Goal: Task Accomplishment & Management: Manage account settings

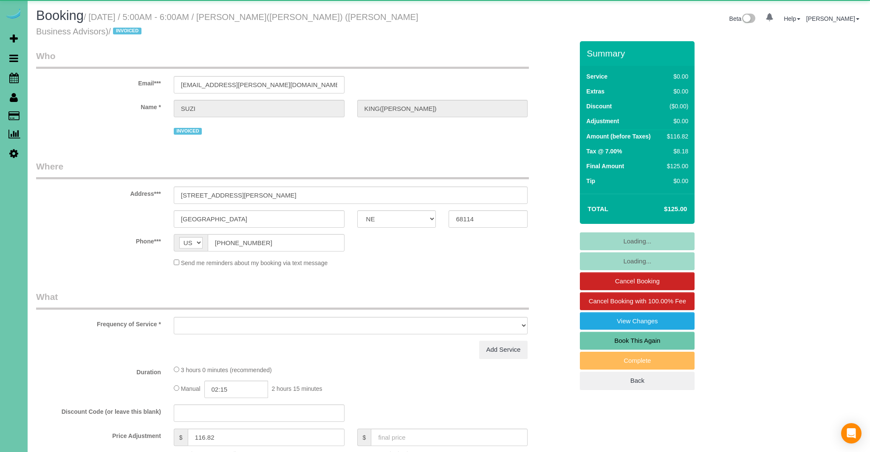
select select "NE"
select select "object:832"
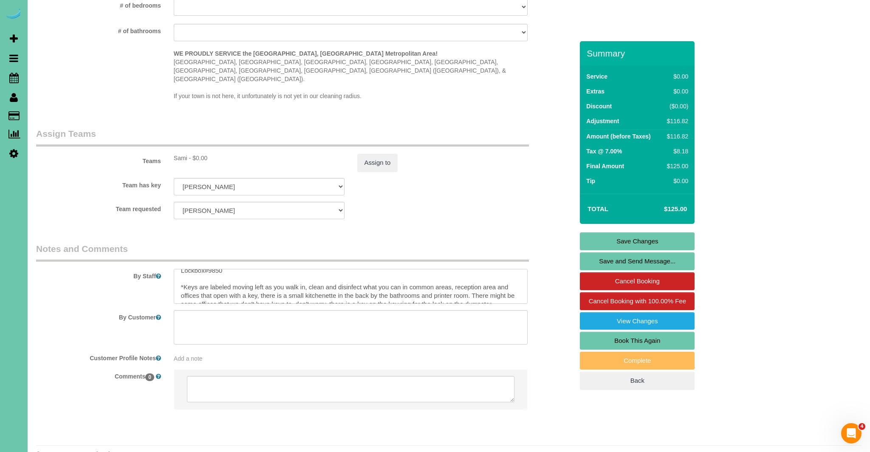
scroll to position [76, 0]
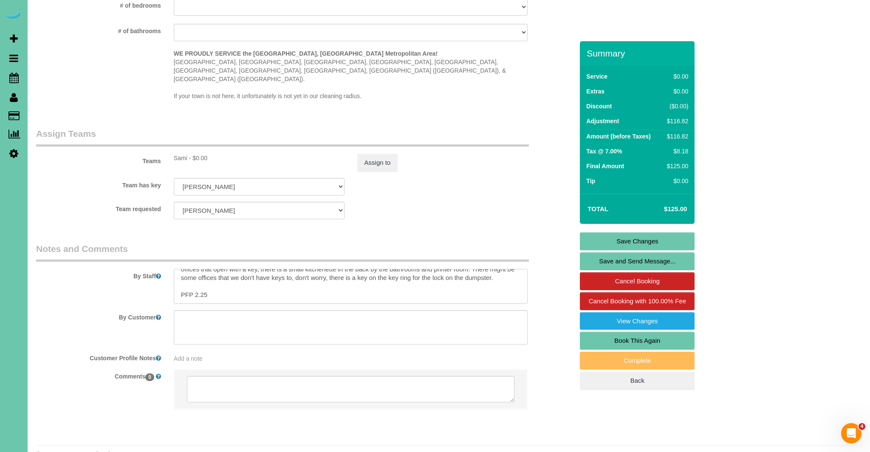
drag, startPoint x: 181, startPoint y: 269, endPoint x: 497, endPoint y: 272, distance: 315.7
click at [497, 272] on textarea at bounding box center [351, 286] width 354 height 35
type textarea "1.COMMERCIAL BUILDING - [PERSON_NAME] 2.Disarm: 5098 Stay. 3.Arm: 5098 Exit 4.K…"
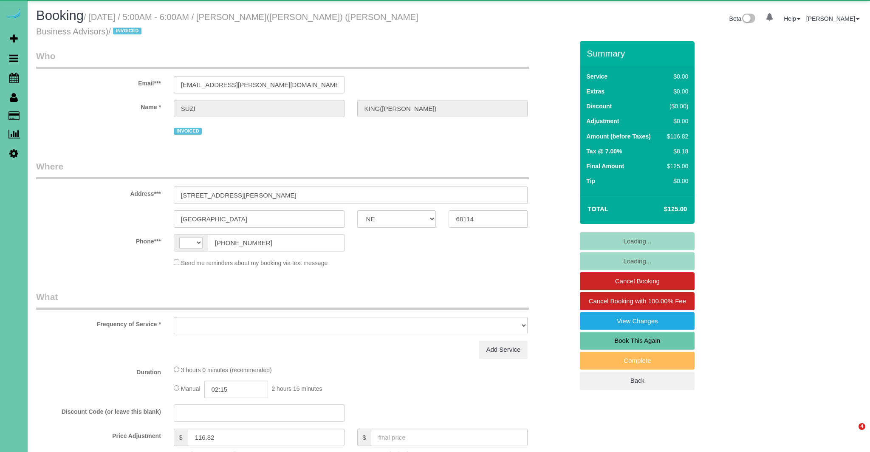
select select "NE"
select select "string:[GEOGRAPHIC_DATA]"
select select "object:832"
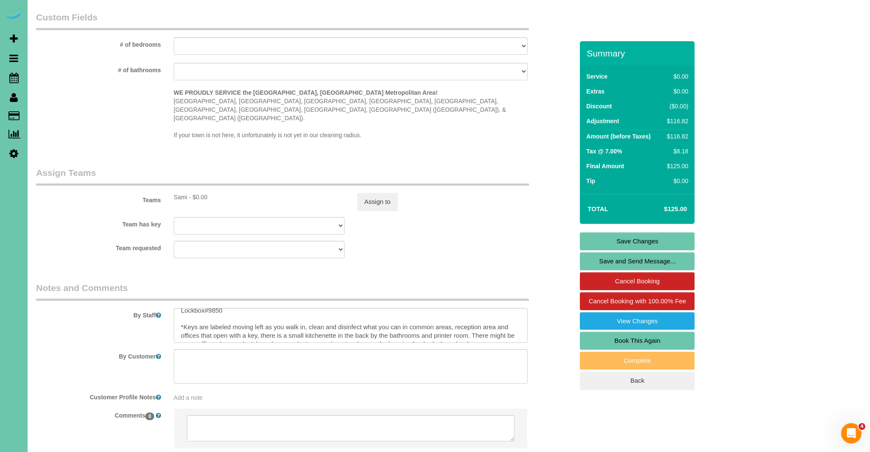
scroll to position [51, 0]
drag, startPoint x: 201, startPoint y: 317, endPoint x: 390, endPoint y: 360, distance: 194.1
click at [259, 316] on textarea at bounding box center [351, 325] width 354 height 35
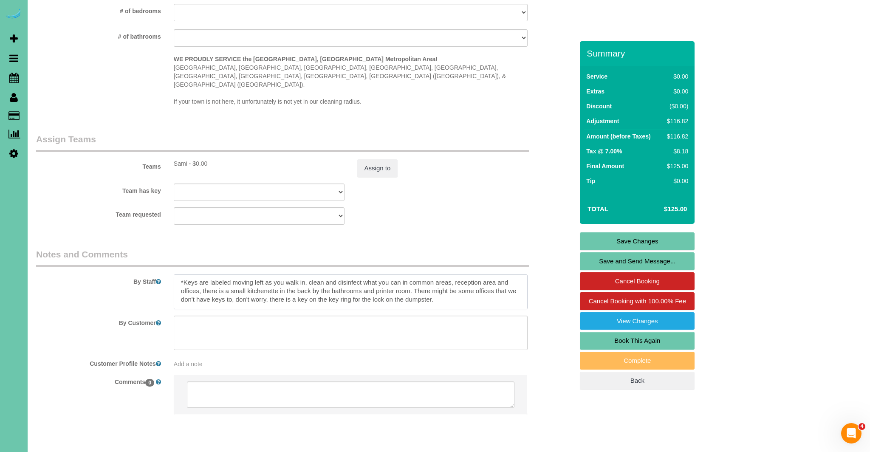
scroll to position [63, 0]
drag, startPoint x: 418, startPoint y: 271, endPoint x: 512, endPoint y: 274, distance: 94.8
click at [512, 274] on textarea at bounding box center [351, 291] width 354 height 35
drag, startPoint x: 418, startPoint y: 272, endPoint x: 516, endPoint y: 272, distance: 98.2
click at [516, 274] on textarea at bounding box center [351, 291] width 354 height 35
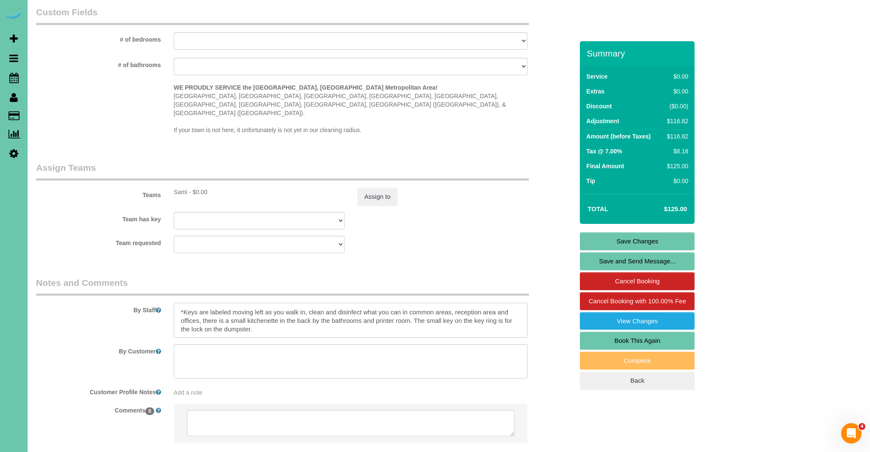
scroll to position [57, 0]
click at [513, 303] on textarea at bounding box center [351, 320] width 354 height 35
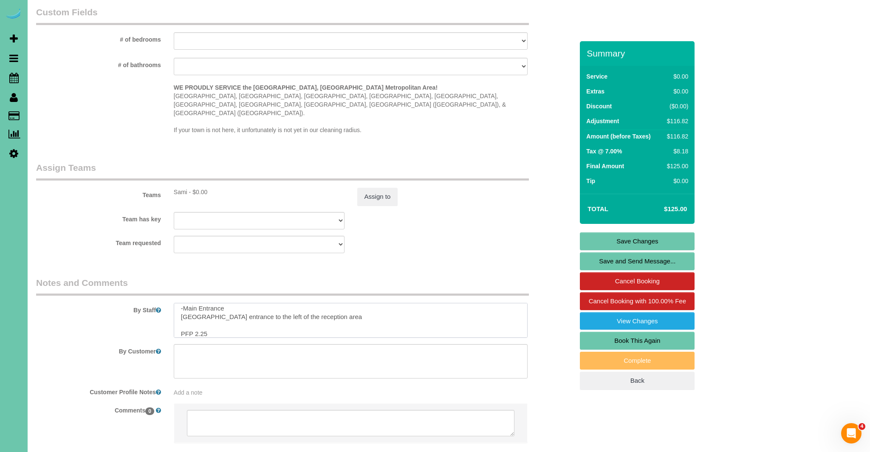
scroll to position [127, 0]
click at [328, 303] on textarea at bounding box center [351, 320] width 354 height 35
click at [228, 303] on textarea at bounding box center [351, 320] width 354 height 35
drag, startPoint x: 268, startPoint y: 308, endPoint x: 402, endPoint y: 346, distance: 139.3
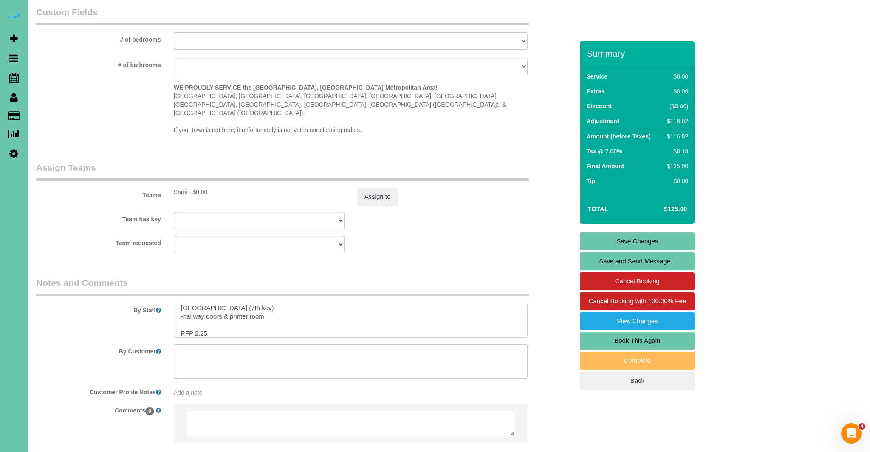
click at [269, 308] on textarea at bounding box center [351, 320] width 354 height 35
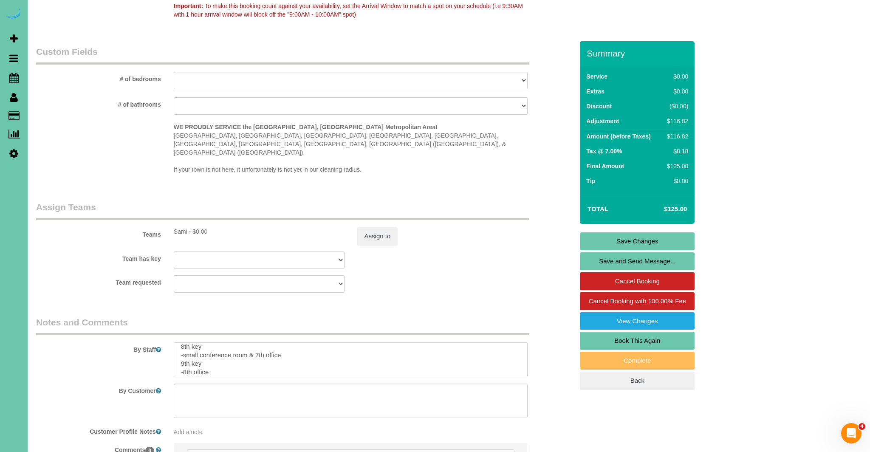
scroll to position [218, 0]
click at [259, 346] on textarea at bounding box center [351, 359] width 354 height 35
drag, startPoint x: 187, startPoint y: 335, endPoint x: 308, endPoint y: 367, distance: 125.5
click at [187, 342] on textarea at bounding box center [351, 359] width 354 height 35
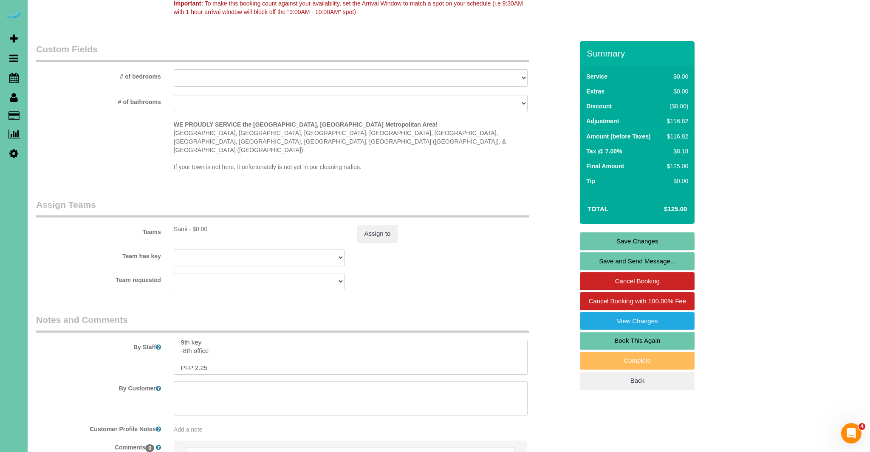
scroll to position [740, 0]
click at [195, 339] on textarea at bounding box center [351, 356] width 354 height 35
click at [190, 339] on textarea at bounding box center [351, 356] width 354 height 35
drag, startPoint x: 196, startPoint y: 335, endPoint x: 321, endPoint y: 367, distance: 128.9
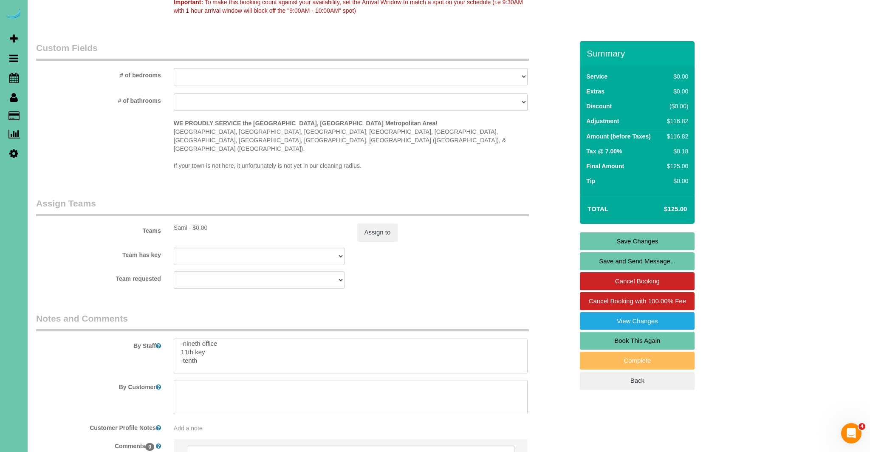
click at [196, 339] on textarea at bounding box center [351, 356] width 354 height 35
click at [199, 350] on textarea at bounding box center [351, 356] width 354 height 35
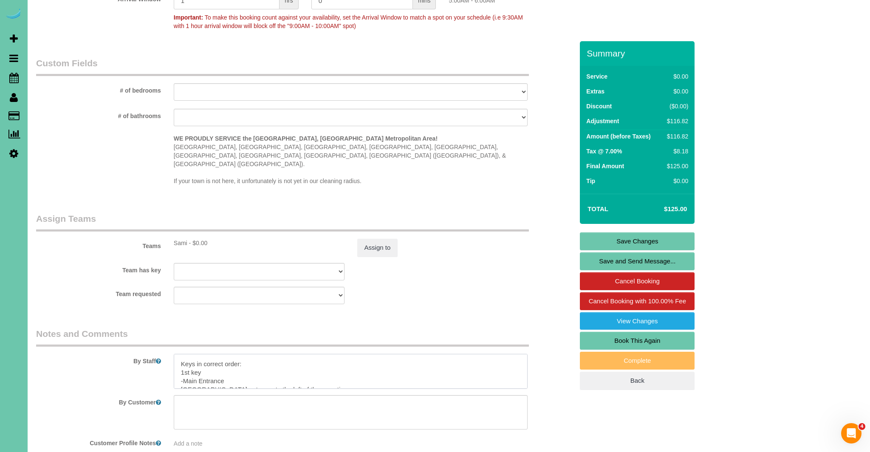
scroll to position [92, 0]
click at [181, 355] on textarea at bounding box center [351, 371] width 354 height 35
type textarea "1.COMMERCIAL BUILDING - NABITY 2.Disarm: 5098 Stay. 3.Arm: 5098 Exit 4.Key #20 …"
click at [615, 242] on link "Save Changes" at bounding box center [637, 241] width 115 height 18
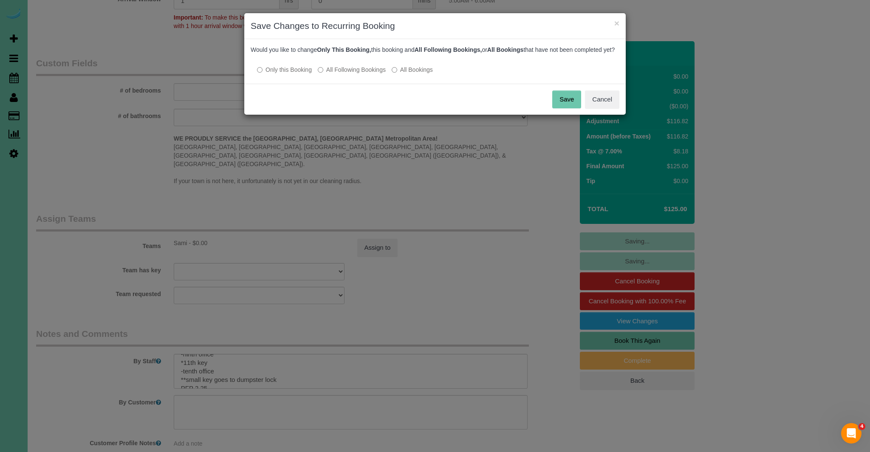
click at [563, 108] on button "Save" at bounding box center [566, 100] width 29 height 18
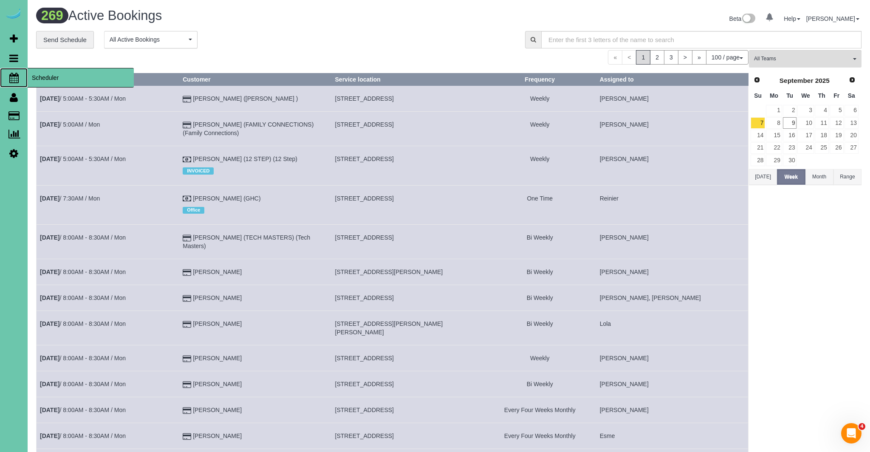
click at [14, 77] on icon at bounding box center [13, 78] width 9 height 10
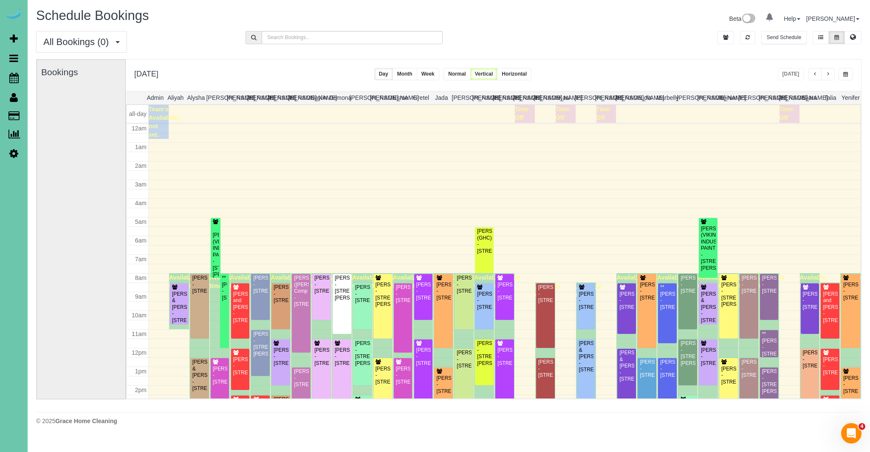
scroll to position [113, 0]
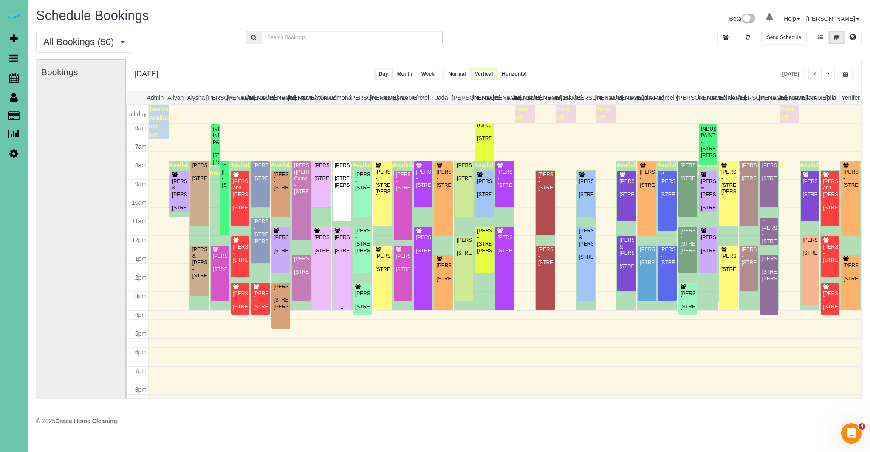
click at [348, 254] on div "Michele Magrini - 12611 S 83rd St, Papillion, NE 68046" at bounding box center [341, 245] width 15 height 20
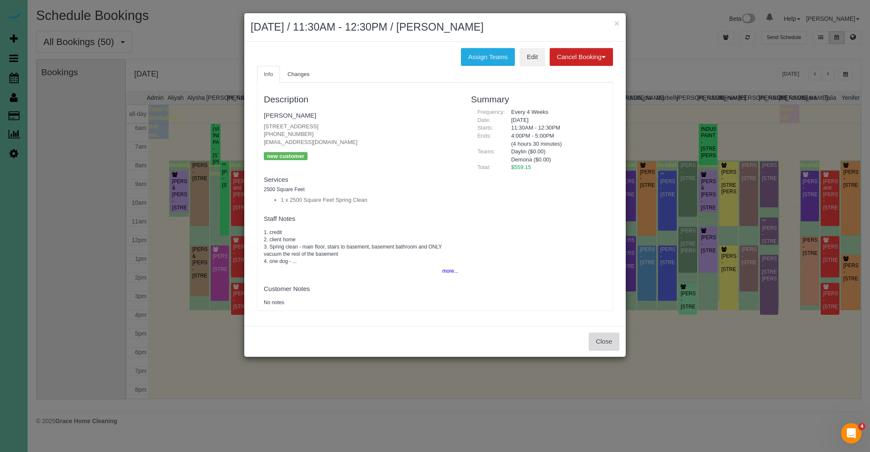
click at [597, 340] on button "Close" at bounding box center [604, 342] width 31 height 18
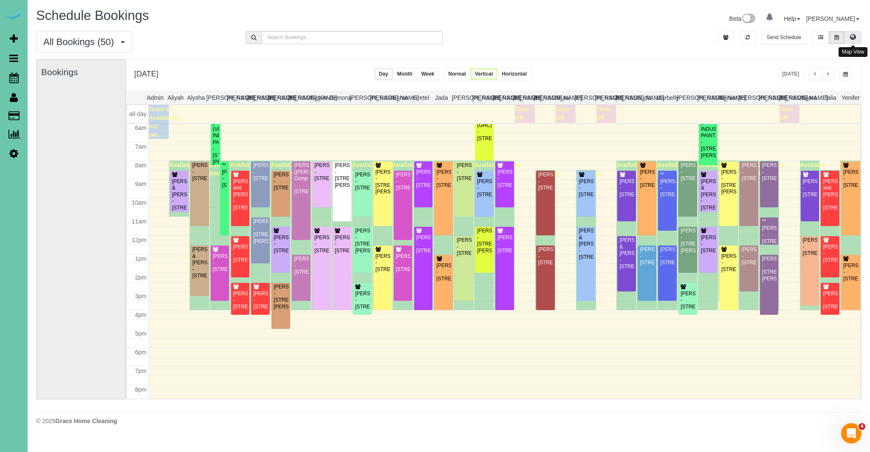
click at [855, 34] on icon at bounding box center [853, 36] width 6 height 5
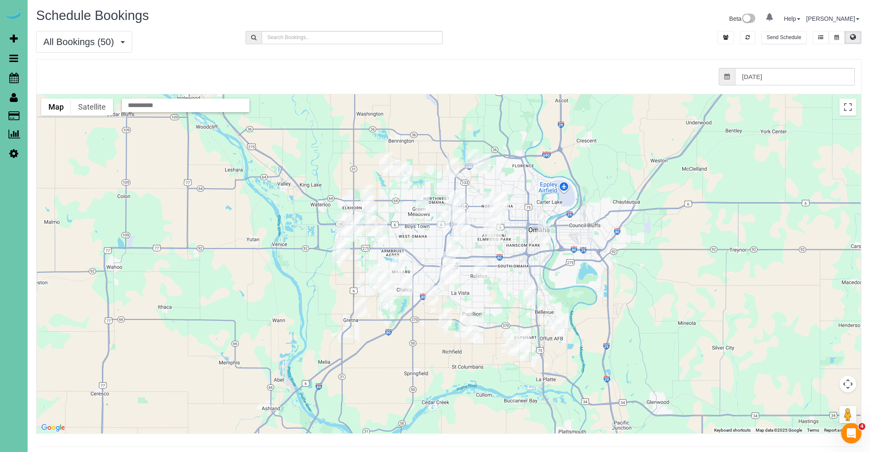
click at [471, 337] on img "09/09/2025 11:30AM - Michele Magrini - 12611 S 83rd St, Papillion, NE 68046" at bounding box center [472, 333] width 13 height 20
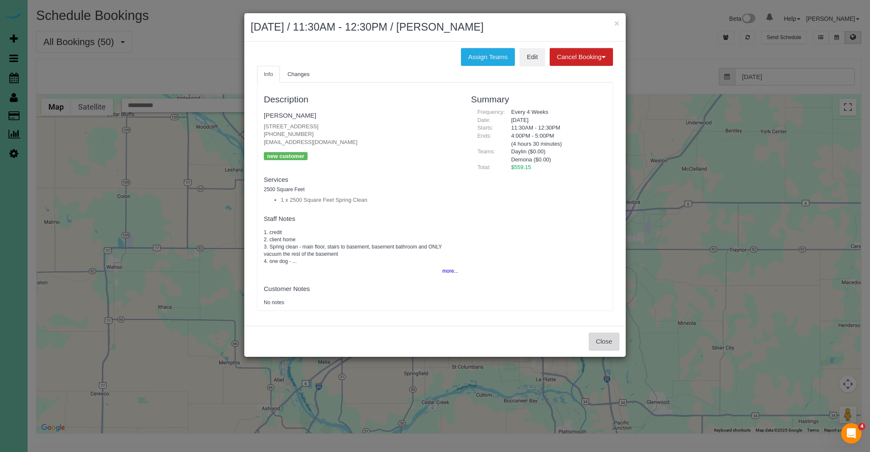
drag, startPoint x: 597, startPoint y: 344, endPoint x: 586, endPoint y: 343, distance: 10.7
click at [597, 344] on button "Close" at bounding box center [604, 342] width 31 height 18
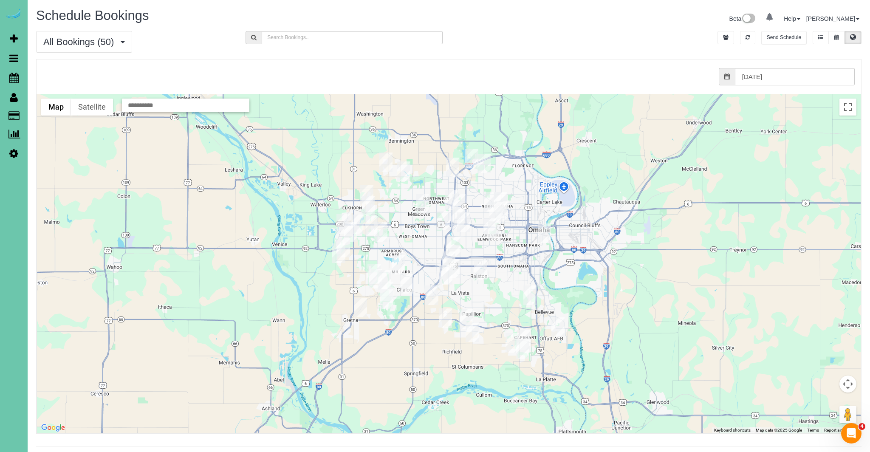
click at [442, 318] on img "09/09/2025 8:30AM - Katrina Meyer - 11609 S 111th Street, Papillion, NE 68046" at bounding box center [445, 318] width 13 height 20
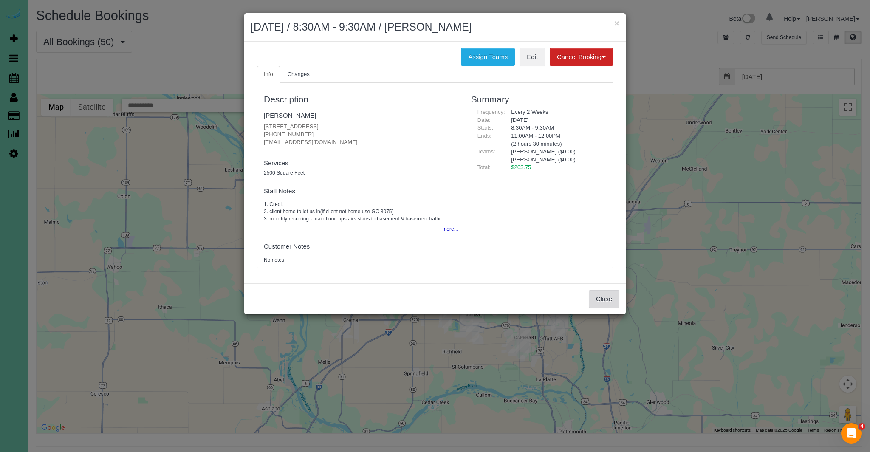
click at [598, 293] on button "Close" at bounding box center [604, 299] width 31 height 18
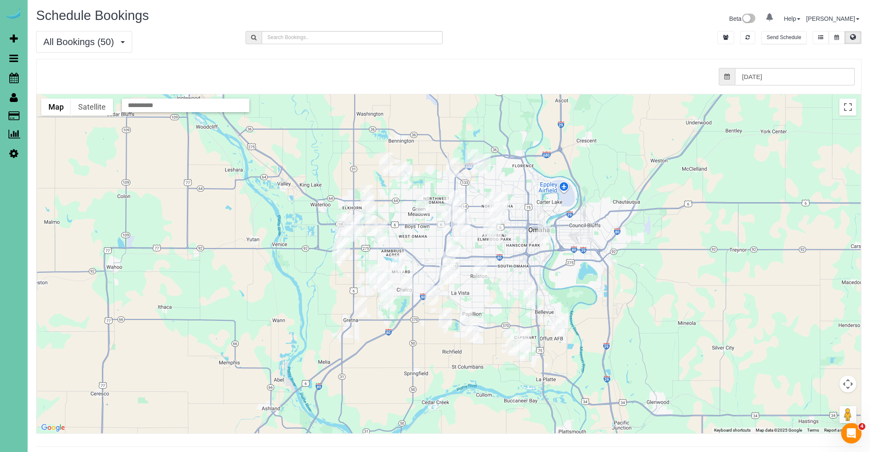
click at [512, 345] on img "09/09/2025 8:00AM - Terrence Grimm - 13706 S 42nd Ave, Bellevue, NE 68123" at bounding box center [512, 343] width 13 height 20
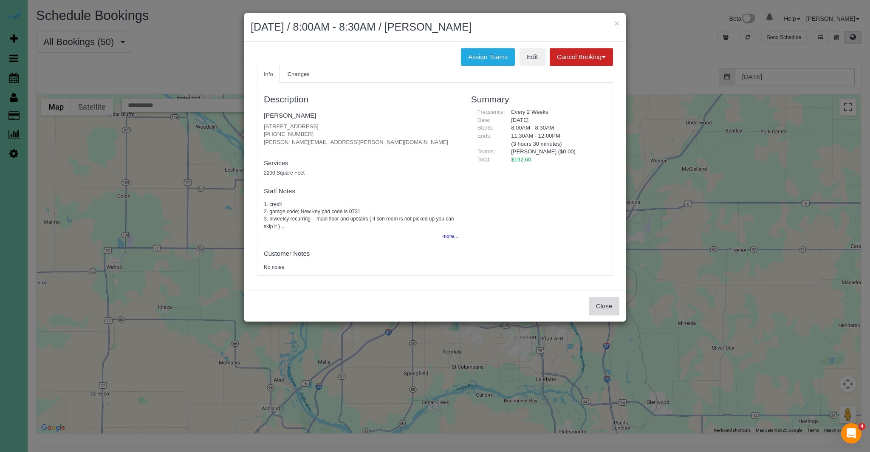
click at [598, 302] on button "Close" at bounding box center [604, 306] width 31 height 18
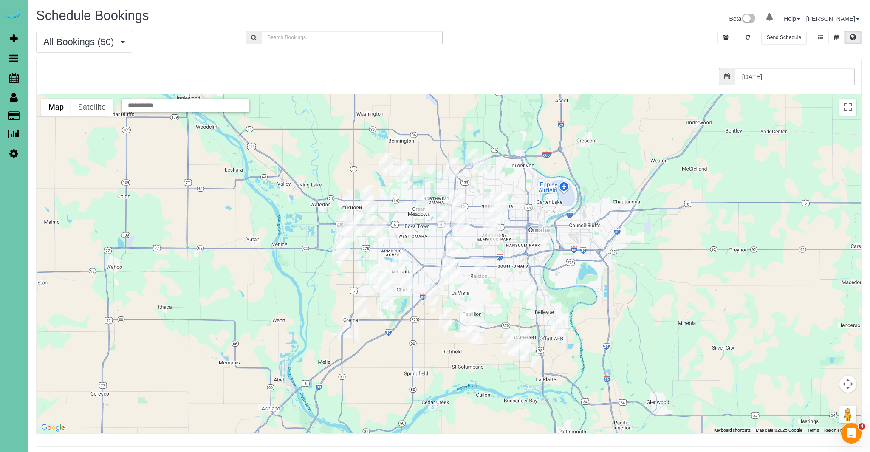
click at [524, 336] on img "09/09/2025 12:30PM - Joann Willis - 3104 Sheridan Road, Bellevue, NE 68123" at bounding box center [523, 340] width 13 height 20
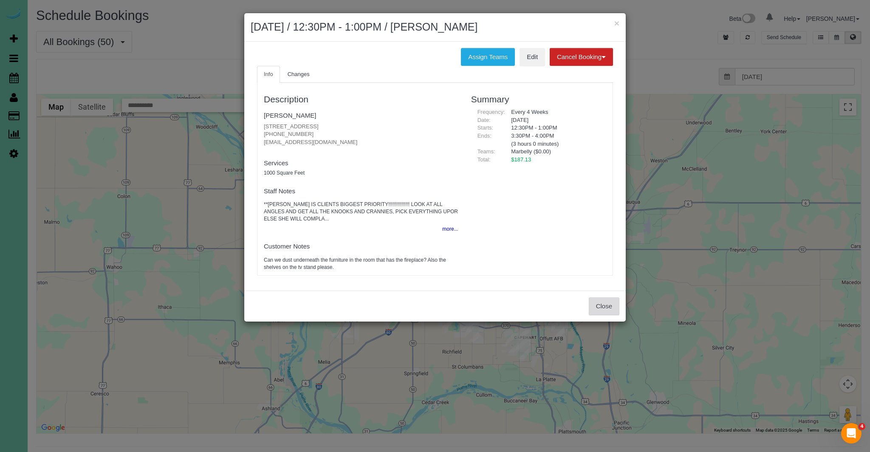
click at [611, 308] on button "Close" at bounding box center [604, 306] width 31 height 18
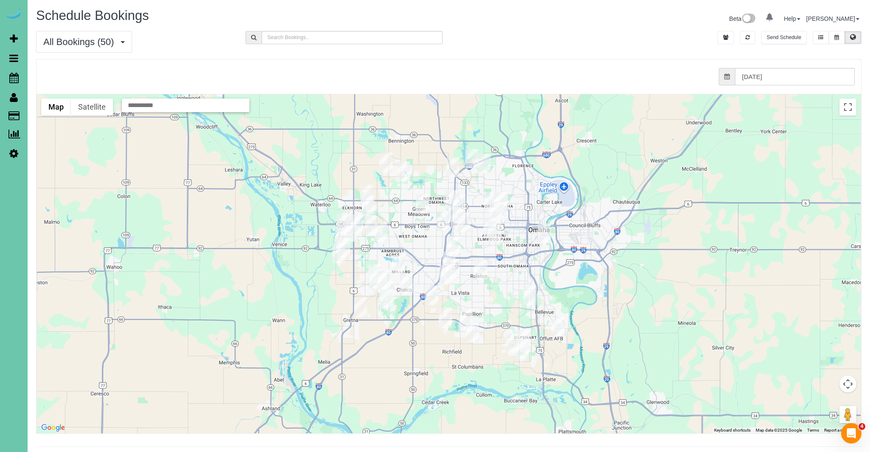
click at [518, 344] on img "09/09/2025 11:30AM - Brittany Hornbeak - 3218 Chad Street, Bellevue, NE 68123" at bounding box center [522, 350] width 13 height 20
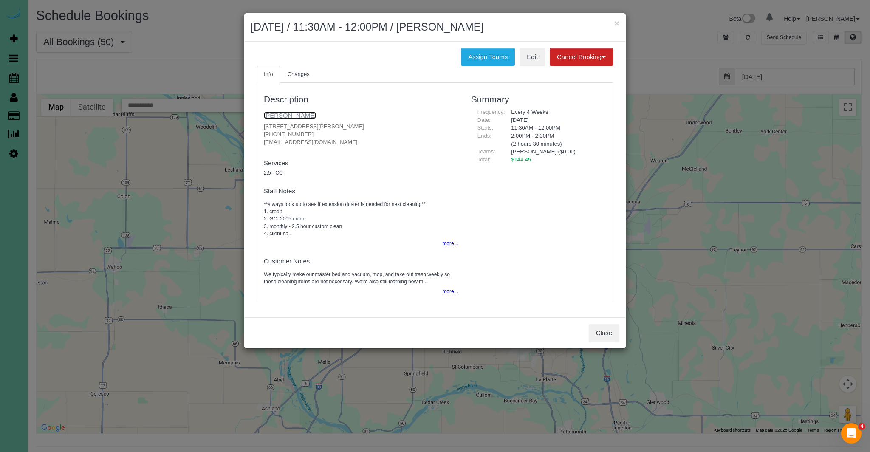
click at [306, 116] on link "Brittany Hornbeak" at bounding box center [290, 115] width 52 height 7
click at [614, 329] on button "Close" at bounding box center [604, 333] width 31 height 18
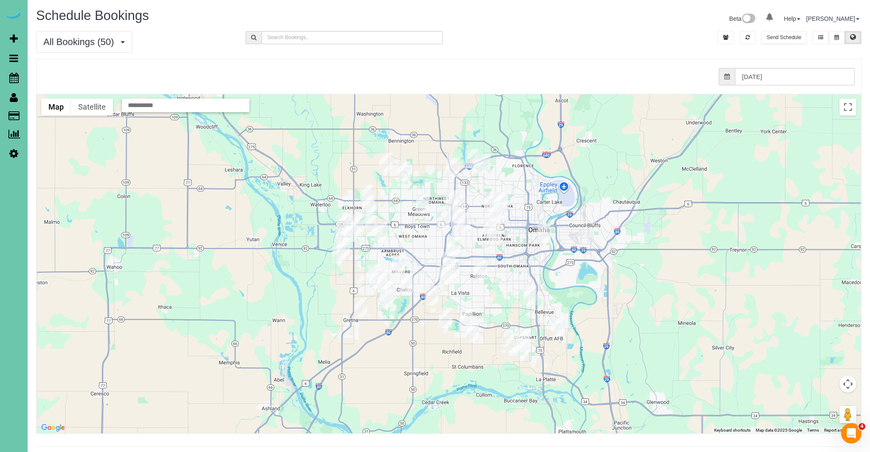
click at [560, 328] on img "09/09/2025 12:30PM - Marge Fonfara - 804 W 32nd Ave, Bellevue, NE 68005" at bounding box center [558, 327] width 13 height 20
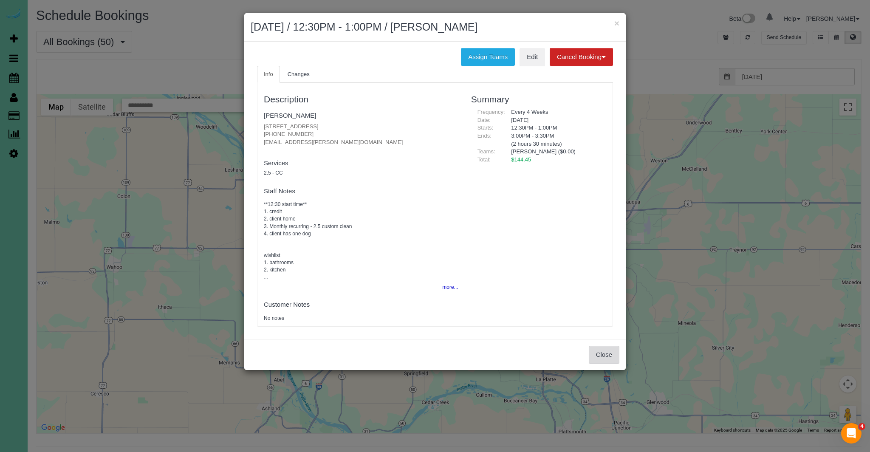
click at [609, 359] on button "Close" at bounding box center [604, 355] width 31 height 18
